Goal: Feedback & Contribution: Submit feedback/report problem

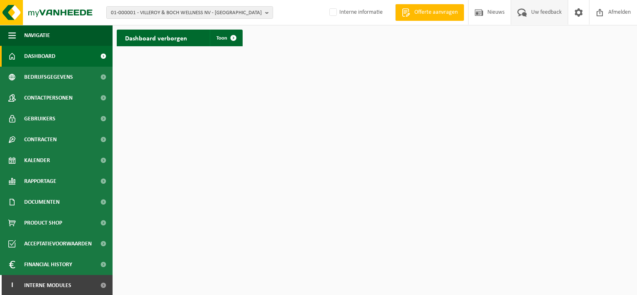
click at [535, 13] on span "Uw feedback" at bounding box center [546, 12] width 35 height 25
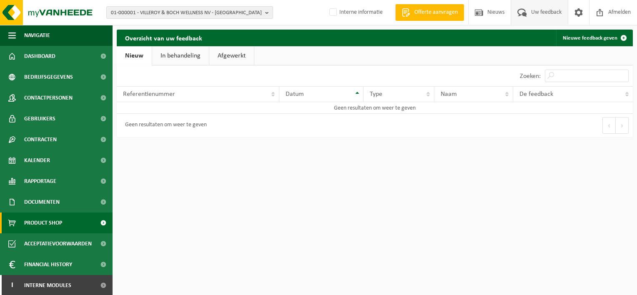
scroll to position [1, 0]
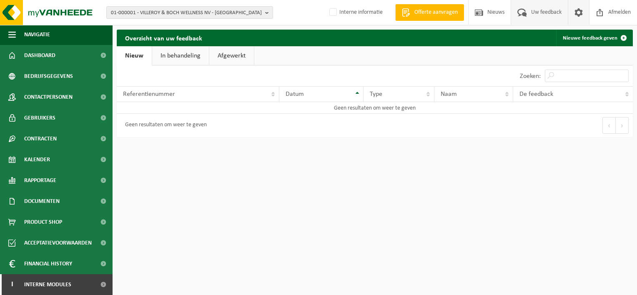
click at [574, 15] on span at bounding box center [579, 12] width 13 height 25
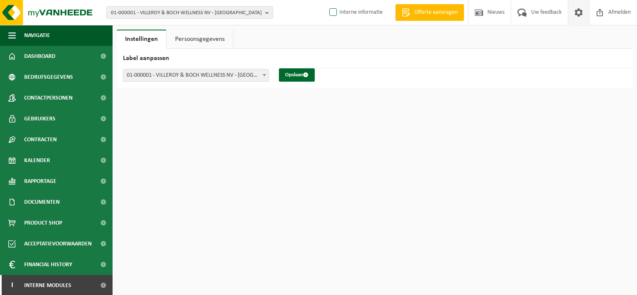
click at [365, 14] on label "Interne informatie" at bounding box center [355, 12] width 55 height 13
click at [327, 0] on input "Interne informatie" at bounding box center [326, 0] width 0 height 0
checkbox input "true"
click at [335, 15] on label "Interne informatie" at bounding box center [355, 12] width 55 height 13
click at [327, 0] on input "Interne informatie" at bounding box center [326, 0] width 0 height 0
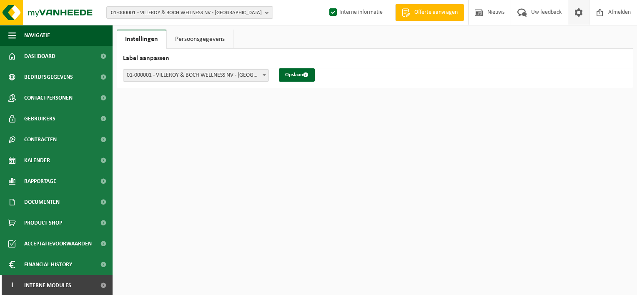
checkbox input "false"
click at [48, 56] on span "Dashboard" at bounding box center [39, 56] width 31 height 21
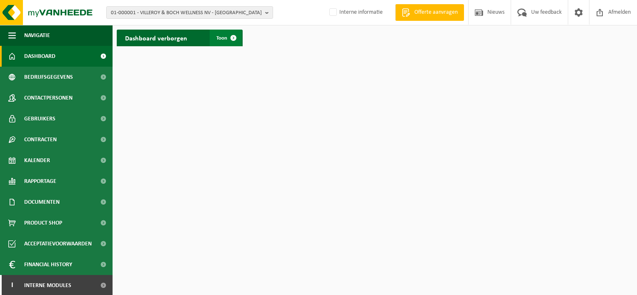
click at [224, 40] on span "Toon" at bounding box center [221, 37] width 11 height 5
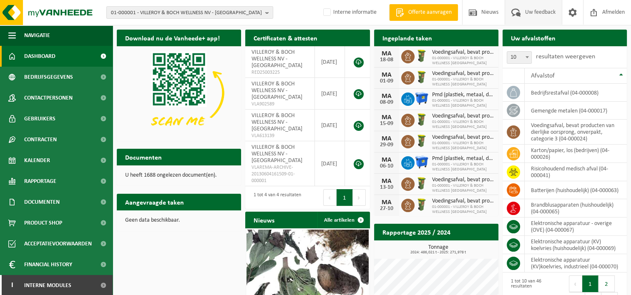
click at [536, 12] on span "Uw feedback" at bounding box center [540, 12] width 35 height 25
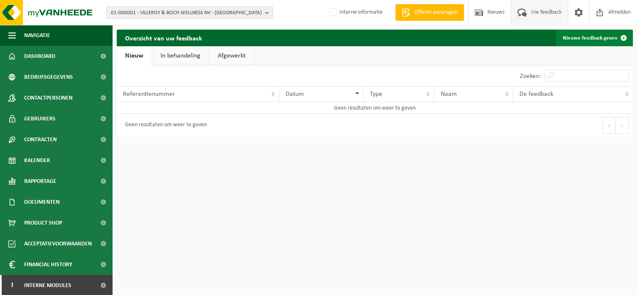
click at [582, 39] on link "Nieuwe feedback geven" at bounding box center [594, 38] width 76 height 17
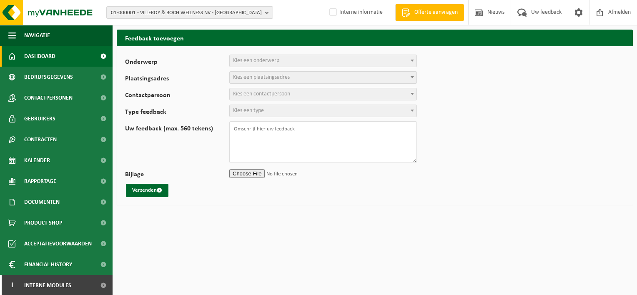
click at [31, 60] on span "Dashboard" at bounding box center [39, 56] width 31 height 21
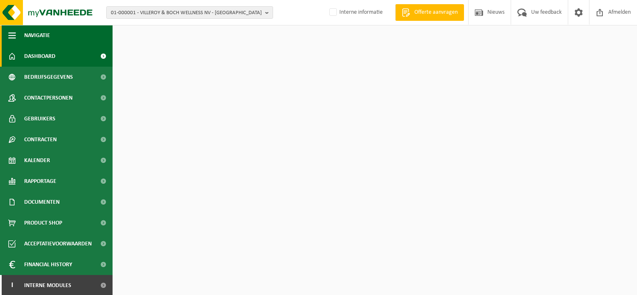
click at [15, 38] on span "button" at bounding box center [12, 35] width 8 height 21
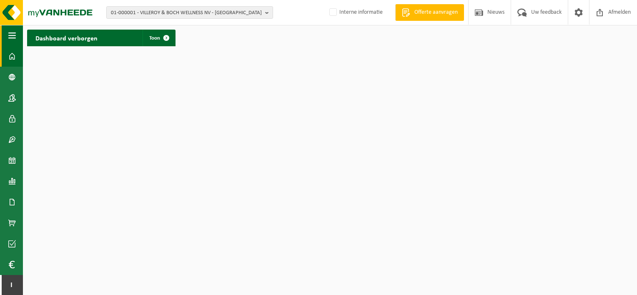
click at [15, 38] on span "button" at bounding box center [12, 35] width 8 height 21
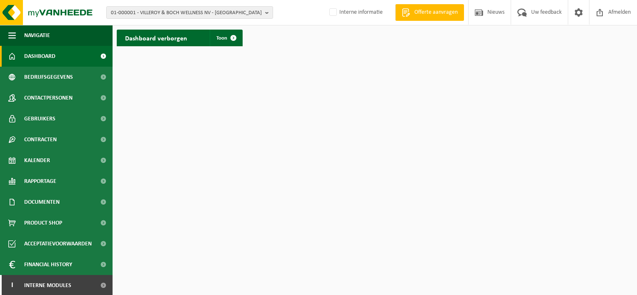
click at [37, 62] on span "Dashboard" at bounding box center [39, 56] width 31 height 21
